Goal: Entertainment & Leisure: Consume media (video, audio)

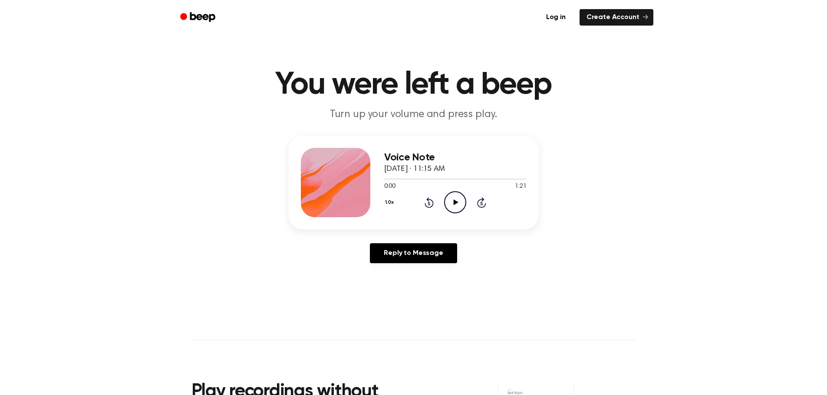
click at [459, 198] on icon "Play Audio" at bounding box center [455, 202] width 22 height 22
click at [458, 204] on icon "Play Audio" at bounding box center [455, 202] width 22 height 22
click at [425, 202] on icon "Rewind 5 seconds" at bounding box center [429, 202] width 10 height 11
click at [454, 203] on icon at bounding box center [456, 203] width 5 height 6
click at [444, 176] on div at bounding box center [455, 178] width 142 height 7
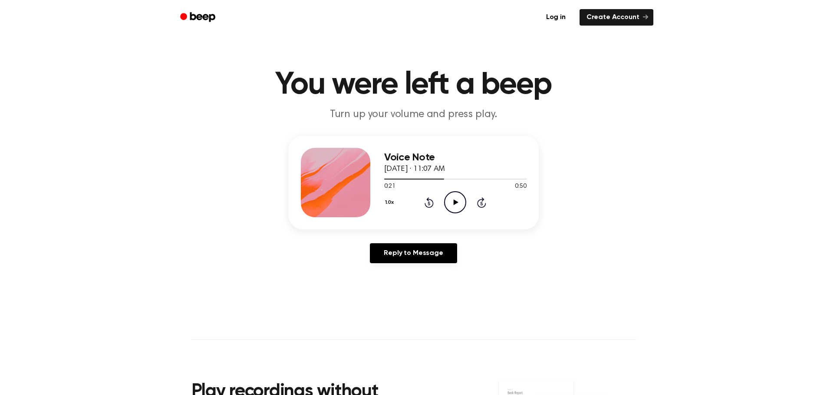
click at [450, 204] on icon "Play Audio" at bounding box center [455, 202] width 22 height 22
drag, startPoint x: 453, startPoint y: 178, endPoint x: 375, endPoint y: 188, distance: 77.9
click at [375, 188] on div "Voice Note [DATE] · 11:07 AM 0:23 0:50 Your browser does not support the [objec…" at bounding box center [414, 183] width 250 height 94
click at [412, 177] on div at bounding box center [455, 178] width 142 height 7
click at [428, 201] on icon at bounding box center [429, 203] width 9 height 10
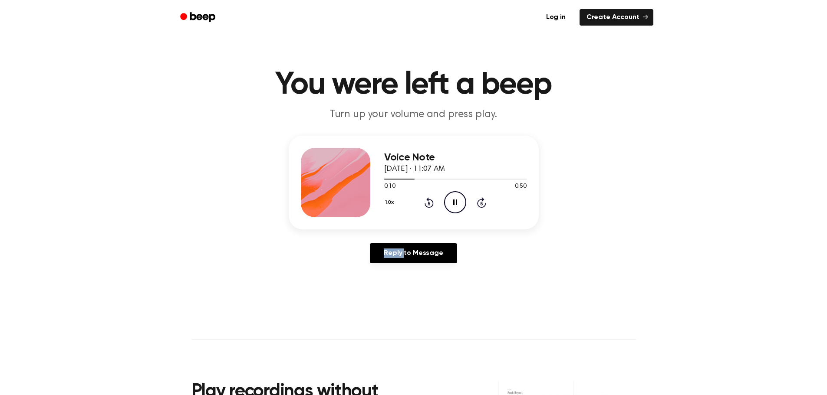
click at [428, 201] on icon at bounding box center [429, 203] width 9 height 10
click at [591, 211] on div "Voice Note [DATE] · 11:07 AM 0:00 0:50 Your browser does not support the [objec…" at bounding box center [413, 203] width 806 height 135
click at [450, 204] on icon "Pause Audio" at bounding box center [455, 202] width 22 height 22
click at [457, 199] on icon "Play Audio" at bounding box center [455, 202] width 22 height 22
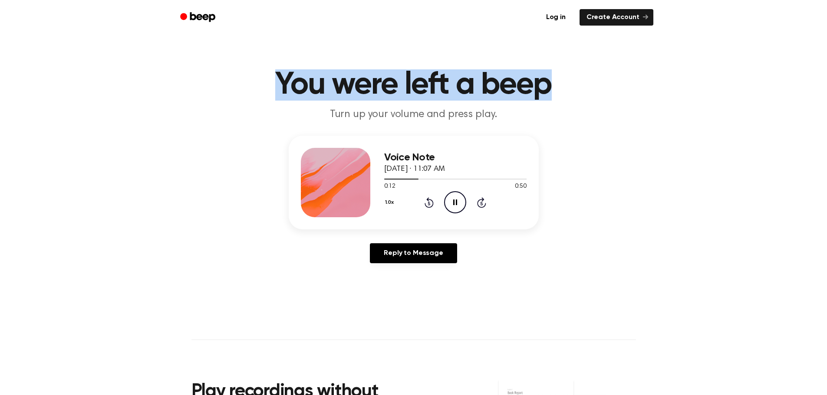
drag, startPoint x: 557, startPoint y: 89, endPoint x: 237, endPoint y: 101, distance: 320.6
click at [260, 99] on h1 "You were left a beep" at bounding box center [413, 84] width 445 height 31
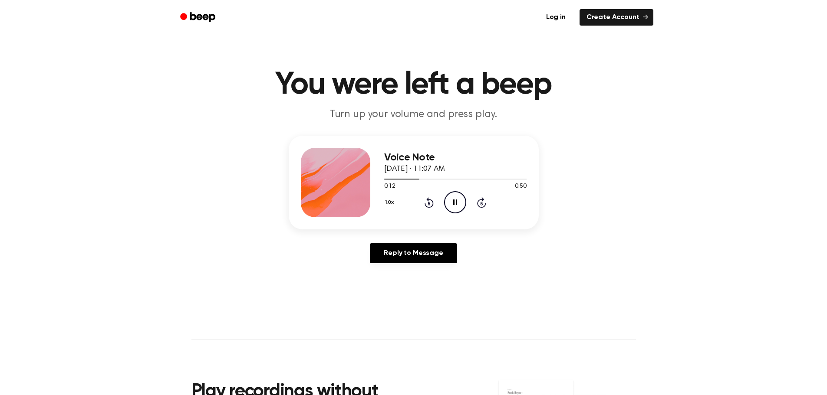
click at [213, 105] on header "You were left a beep Turn up your volume and press play." at bounding box center [413, 95] width 806 height 53
drag, startPoint x: 238, startPoint y: 96, endPoint x: 682, endPoint y: 54, distance: 446.1
click at [678, 55] on main "You were left a beep Turn up your volume and press play. Voice Note [DATE] · 11…" at bounding box center [413, 267] width 827 height 535
click at [685, 54] on main "You were left a beep Turn up your volume and press play. Voice Note [DATE] · 11…" at bounding box center [413, 267] width 827 height 535
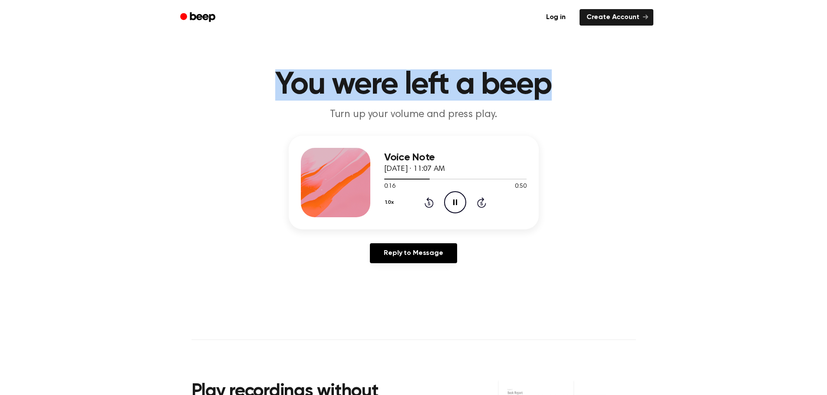
drag, startPoint x: 151, startPoint y: 99, endPoint x: 703, endPoint y: 66, distance: 552.7
click at [689, 69] on main "You were left a beep Turn up your volume and press play. Voice Note [DATE] · 11…" at bounding box center [413, 267] width 827 height 535
click at [718, 65] on main "You were left a beep Turn up your volume and press play. Voice Note [DATE] · 11…" at bounding box center [413, 267] width 827 height 535
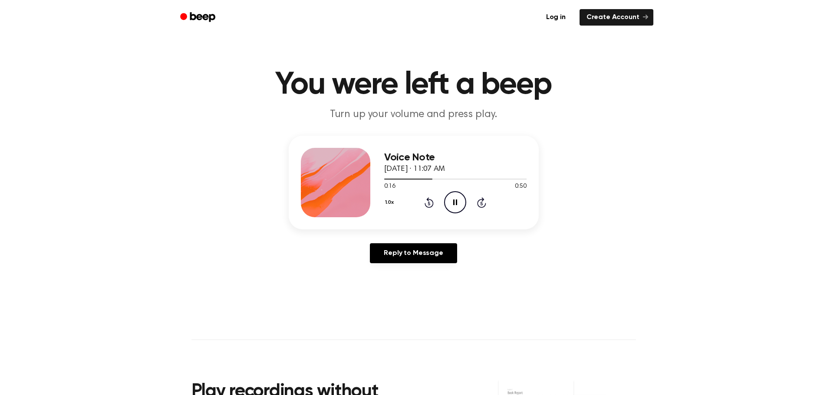
click at [683, 102] on header "You were left a beep Turn up your volume and press play." at bounding box center [413, 95] width 806 height 53
